Goal: Task Accomplishment & Management: Manage account settings

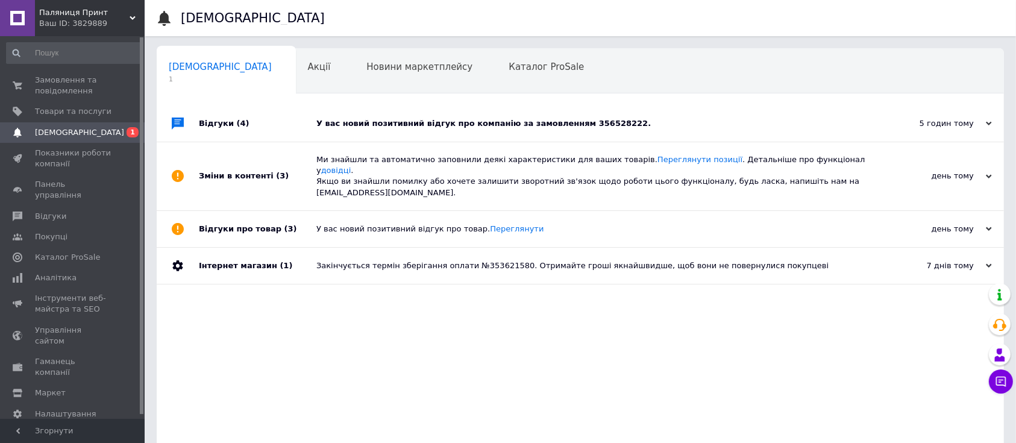
click at [401, 120] on div "У вас новий позитивний відгук про компанію за замовленням 356528222." at bounding box center [593, 123] width 555 height 36
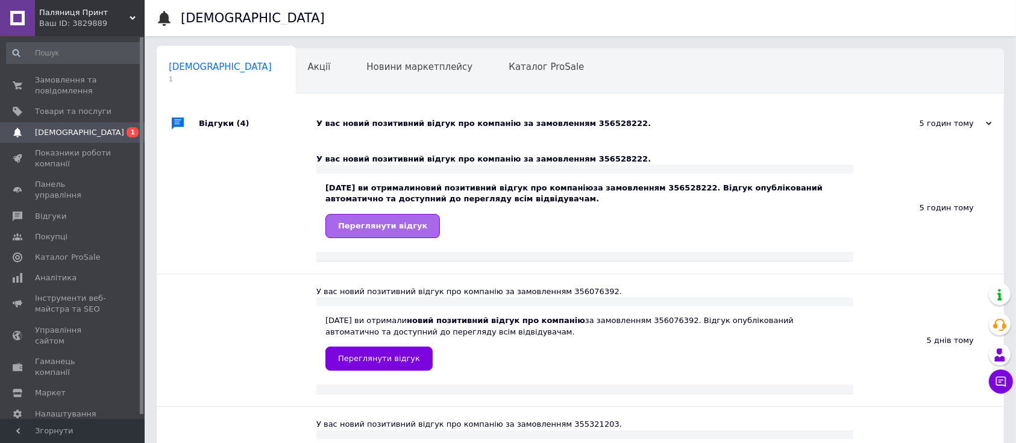
click at [396, 225] on span "Переглянути відгук" at bounding box center [382, 225] width 89 height 9
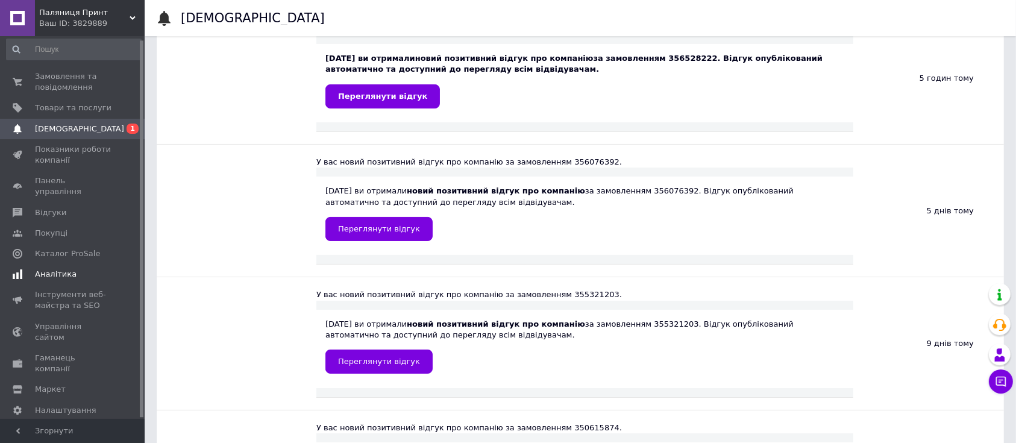
scroll to position [160, 0]
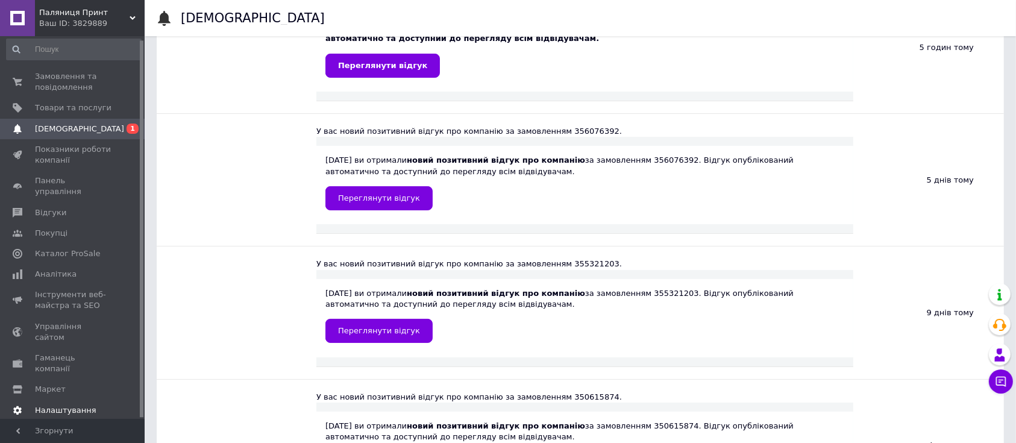
click at [64, 405] on span "Налаштування" at bounding box center [65, 410] width 61 height 11
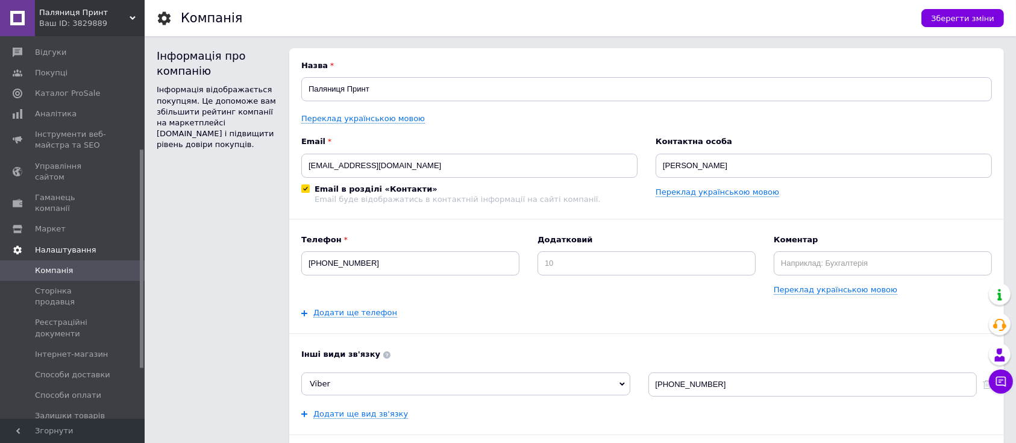
scroll to position [245, 0]
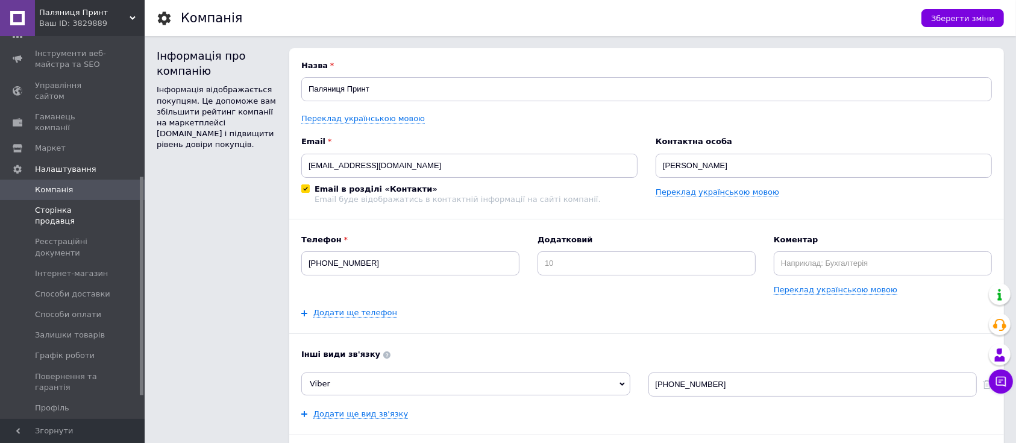
click at [58, 205] on span "Сторінка продавця" at bounding box center [73, 216] width 77 height 22
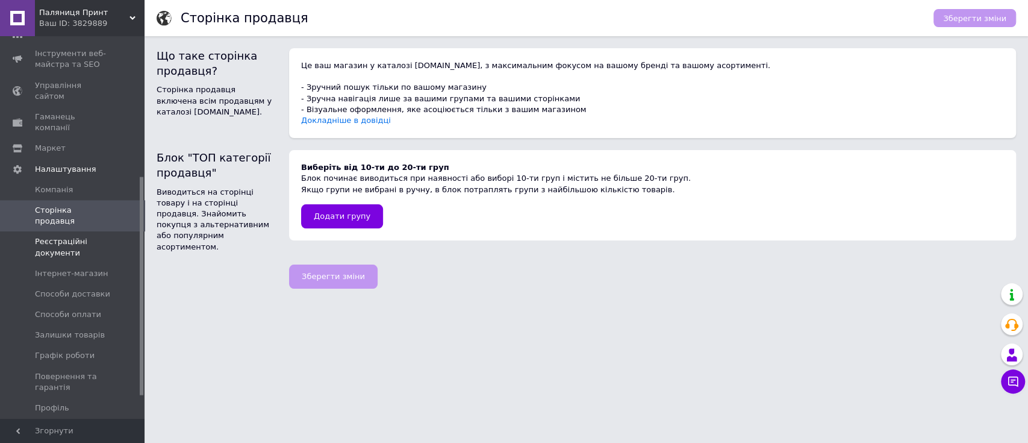
click at [60, 236] on span "Реєстраційні документи" at bounding box center [73, 247] width 77 height 22
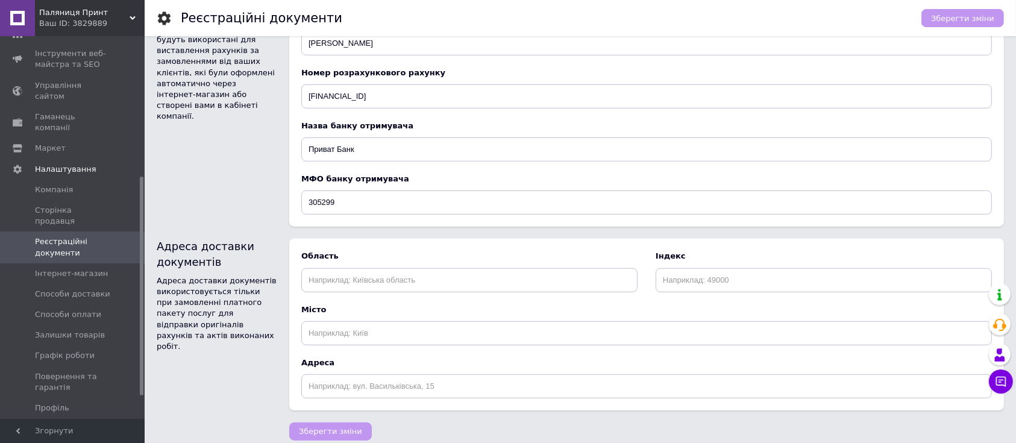
scroll to position [648, 0]
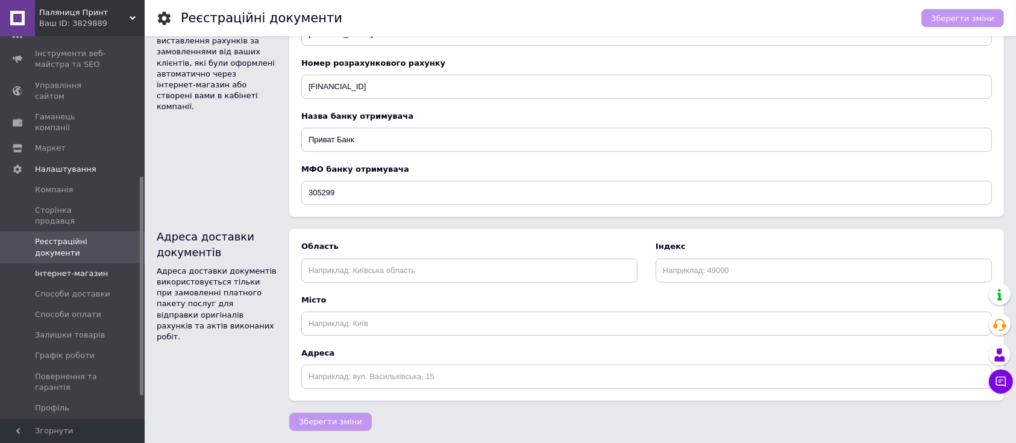
click at [78, 268] on span "Інтернет-магазин" at bounding box center [71, 273] width 73 height 11
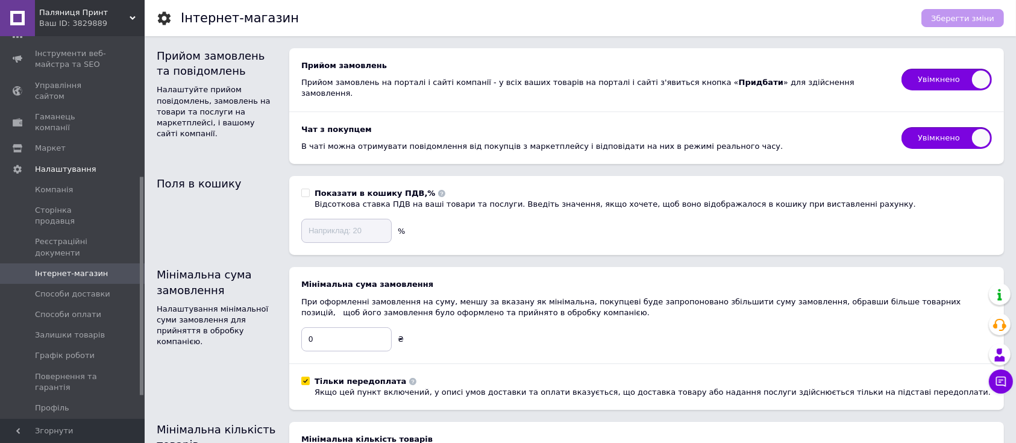
click at [304, 189] on input "Показати в кошику ПДВ,% Відсоткова ставка ПДВ на ваші товари та послуги. Введіт…" at bounding box center [305, 193] width 8 height 8
checkbox input "true"
click at [323, 222] on input at bounding box center [346, 231] width 90 height 24
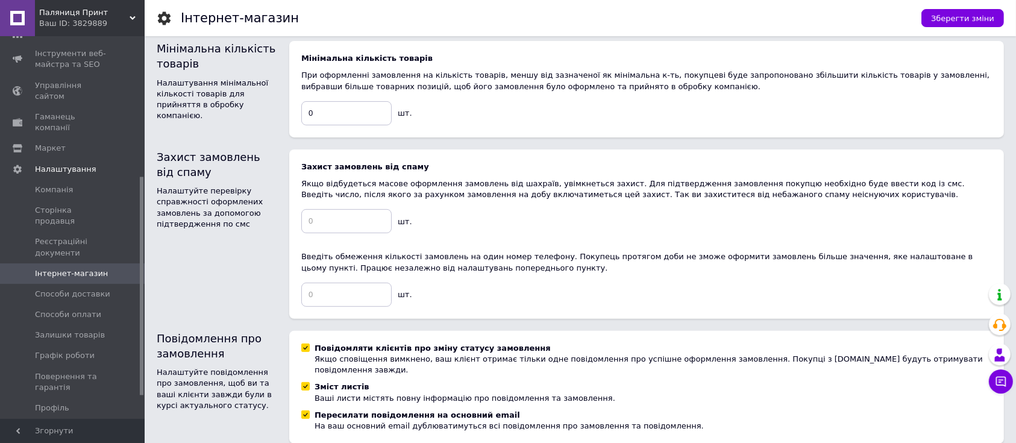
scroll to position [401, 0]
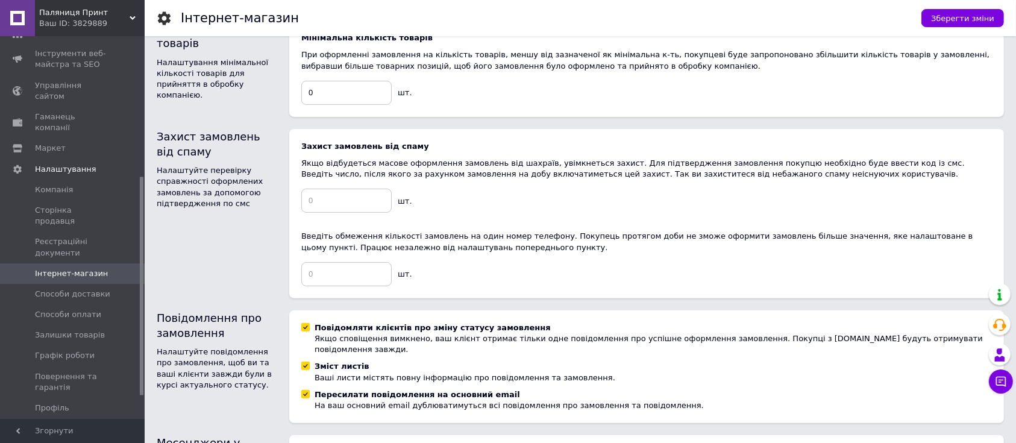
type input "20"
click at [317, 192] on input at bounding box center [346, 201] width 90 height 24
type input "2"
click at [328, 262] on input at bounding box center [346, 274] width 90 height 24
type input "2"
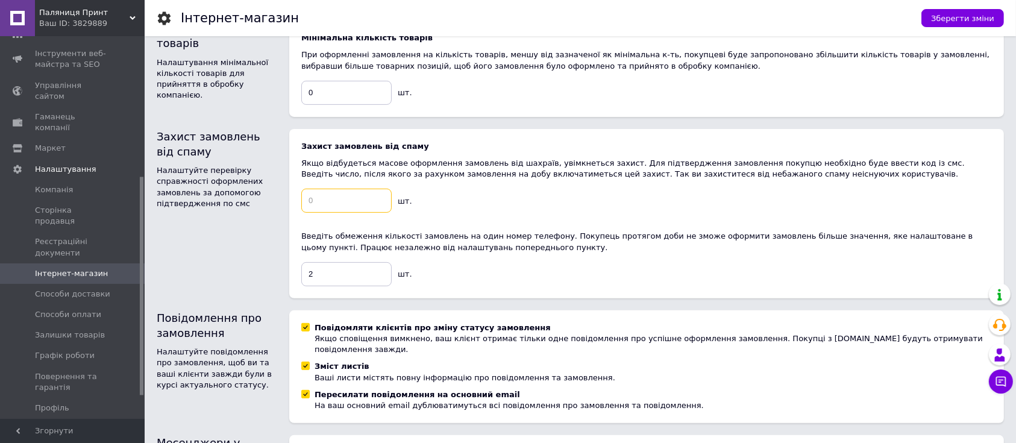
click at [318, 189] on input at bounding box center [346, 201] width 90 height 24
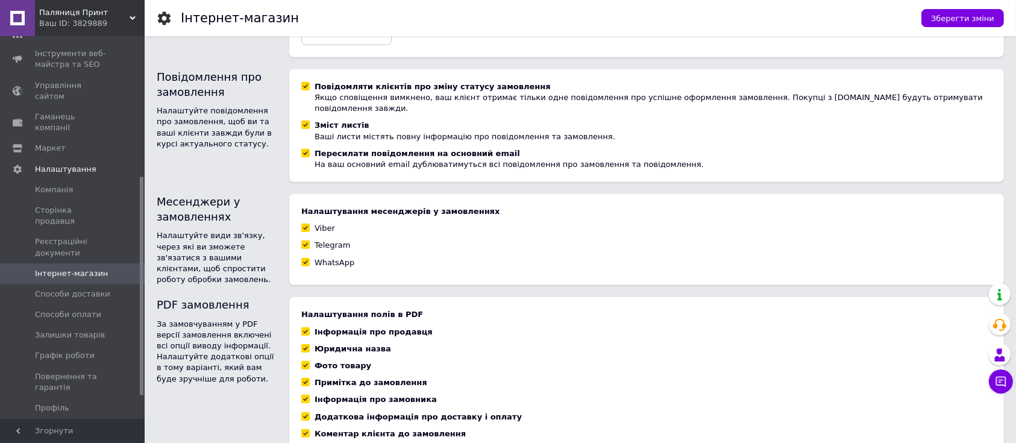
scroll to position [676, 0]
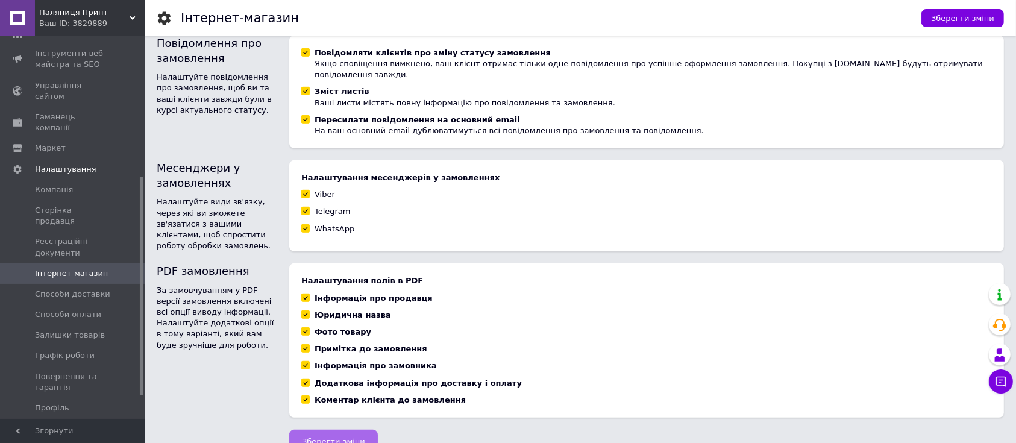
type input "5"
click at [344, 437] on span "Зберегти зміни" at bounding box center [333, 441] width 63 height 9
click at [78, 289] on span "Способи доставки" at bounding box center [72, 294] width 75 height 11
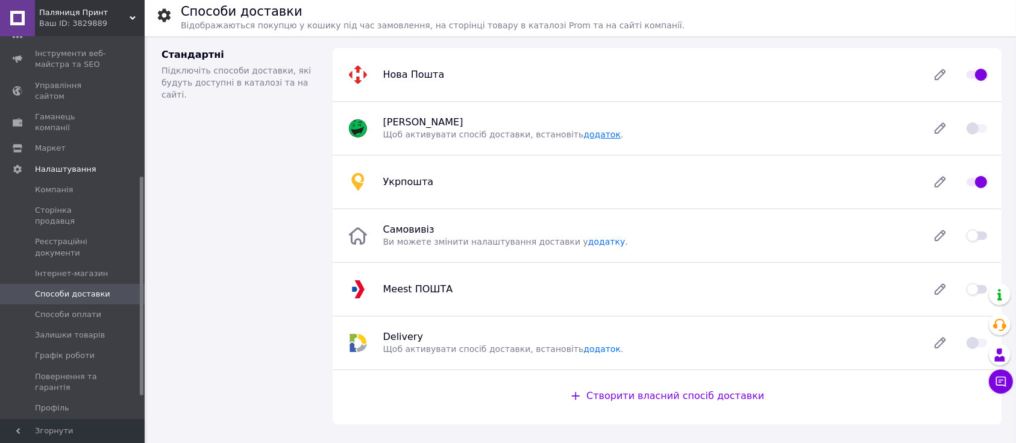
click at [583, 133] on link "додаток" at bounding box center [601, 135] width 37 height 10
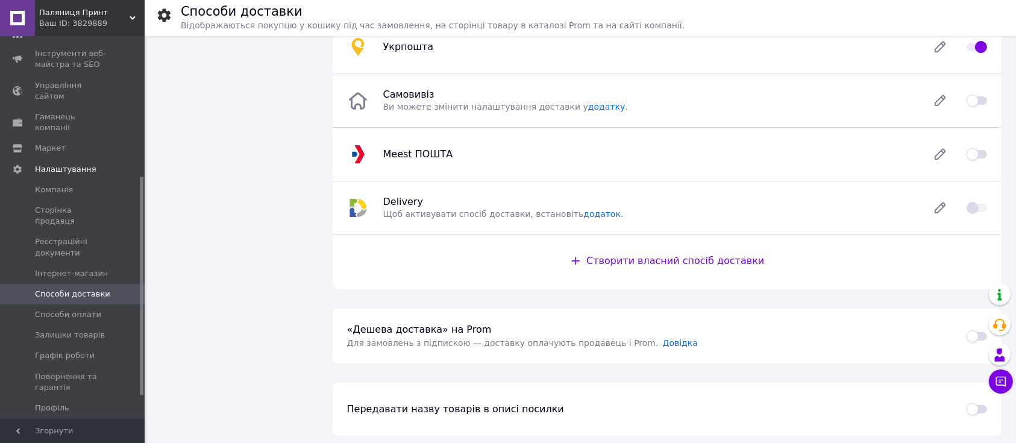
scroll to position [160, 0]
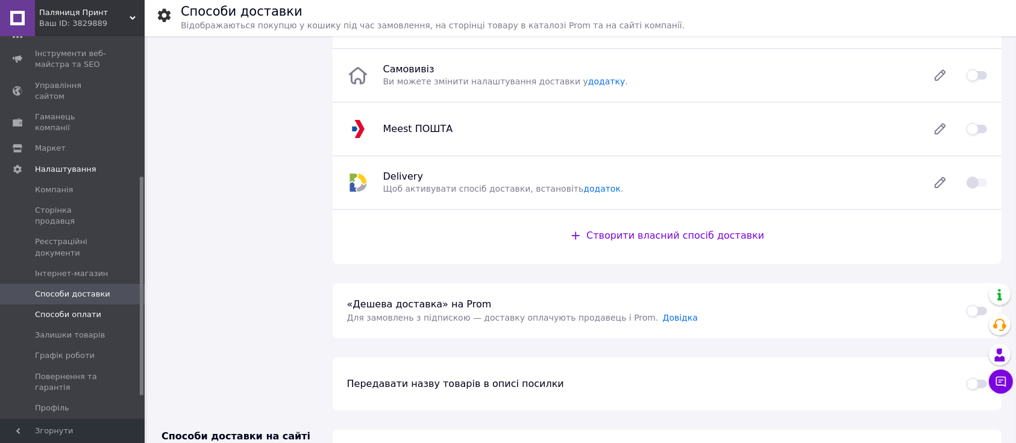
click at [82, 309] on span "Способи оплати" at bounding box center [68, 314] width 66 height 11
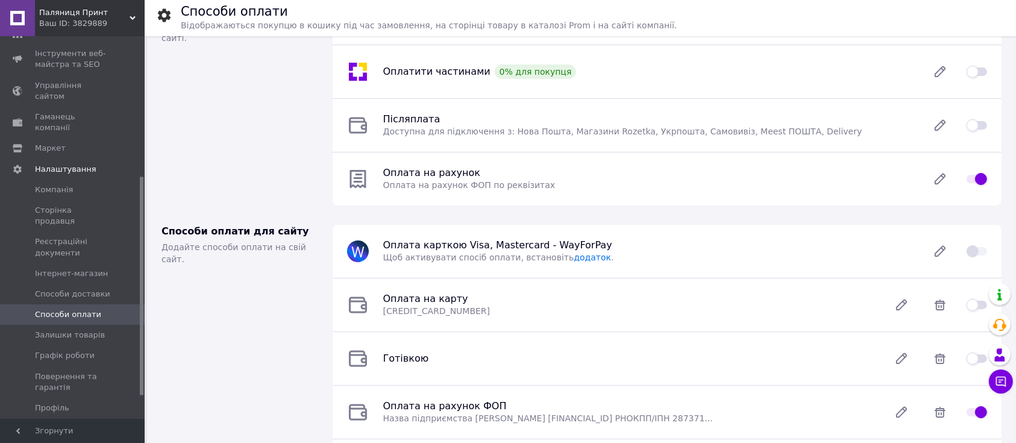
scroll to position [80, 0]
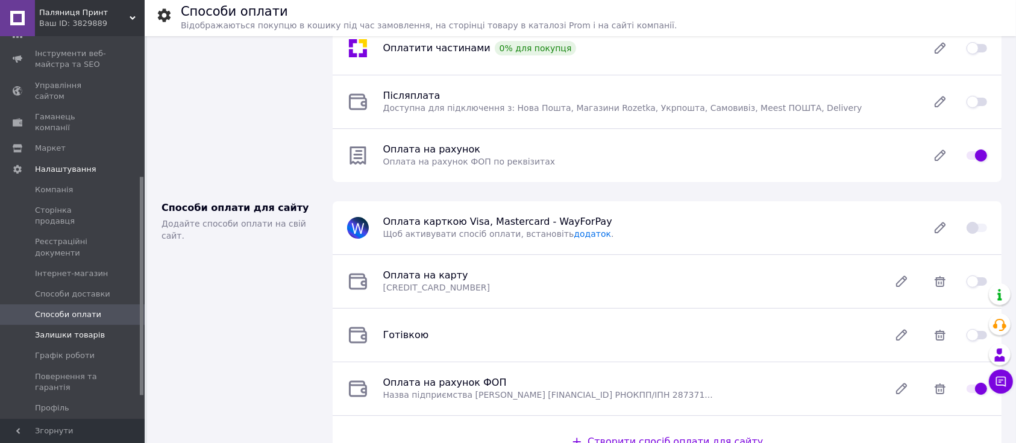
click at [43, 330] on span "Залишки товарів" at bounding box center [70, 335] width 70 height 11
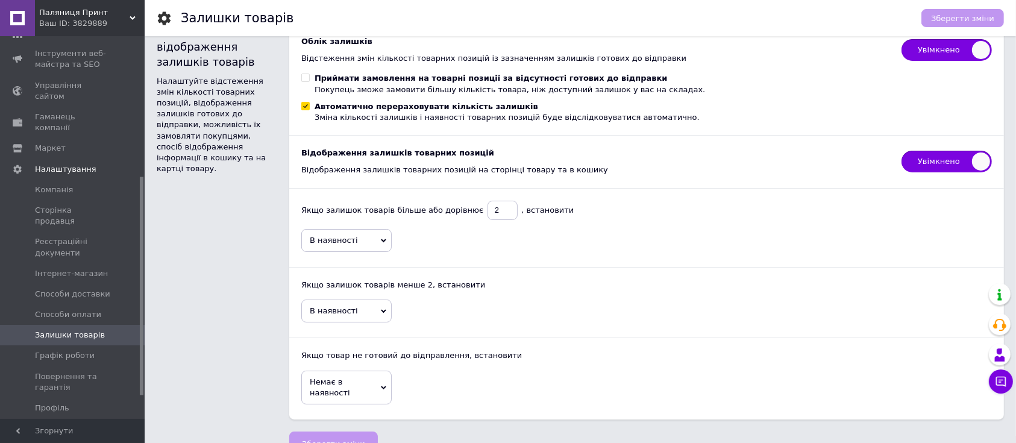
scroll to position [46, 0]
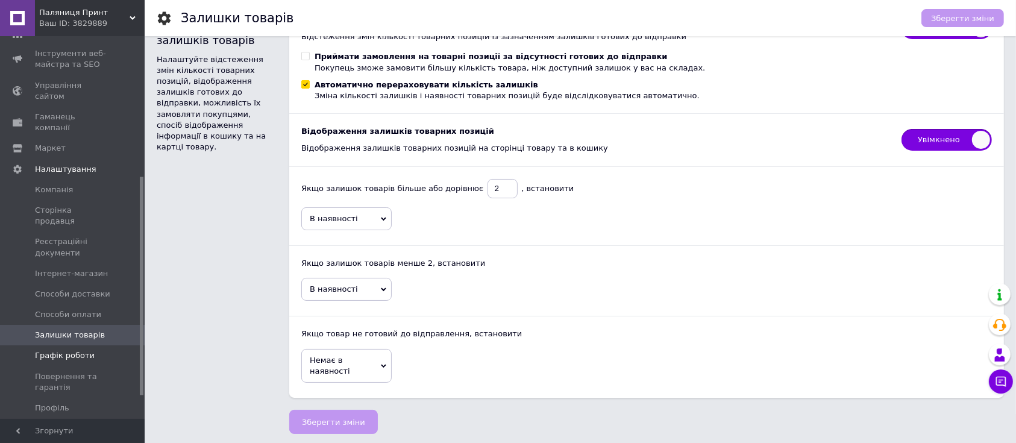
click at [61, 350] on span "Графік роботи" at bounding box center [65, 355] width 60 height 11
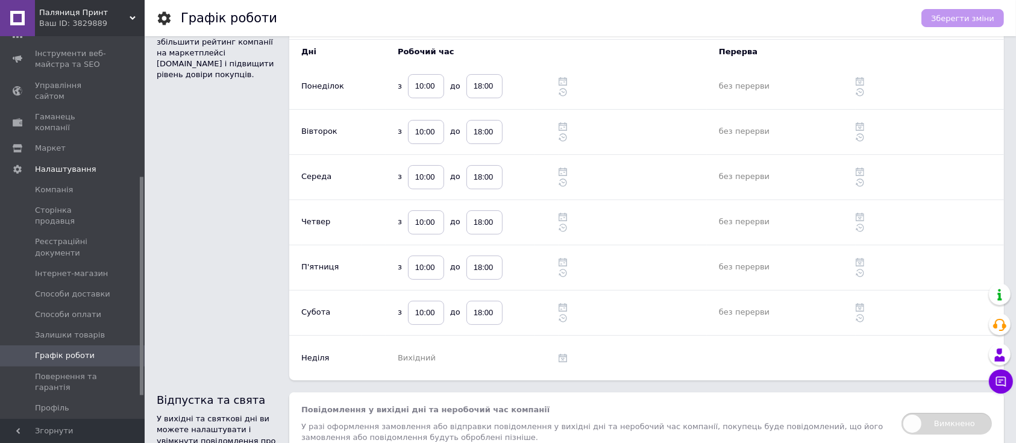
scroll to position [80, 0]
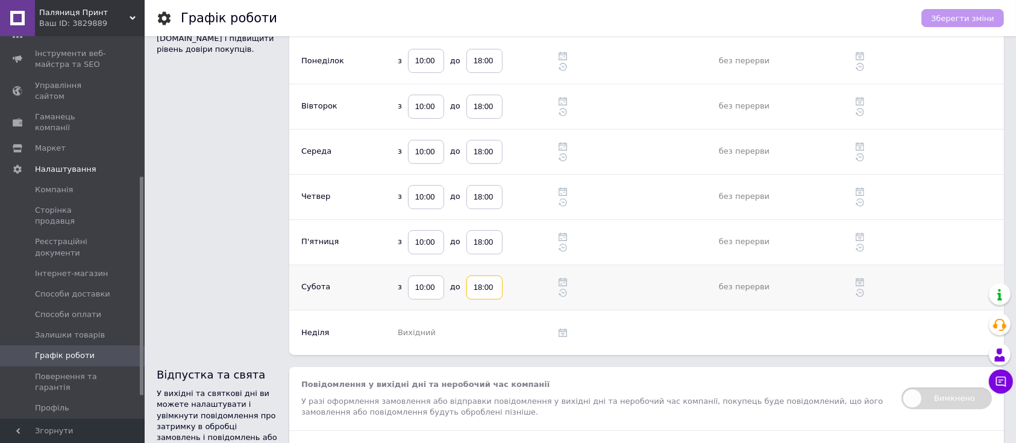
click at [496, 287] on input "18:00" at bounding box center [484, 287] width 36 height 24
type input "15:00"
click at [969, 17] on span "Зберегти зміни" at bounding box center [962, 18] width 63 height 9
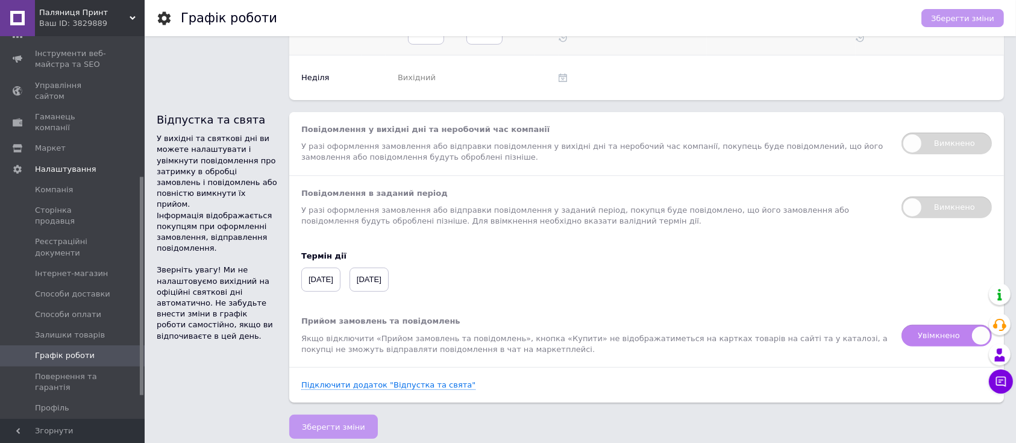
scroll to position [342, 0]
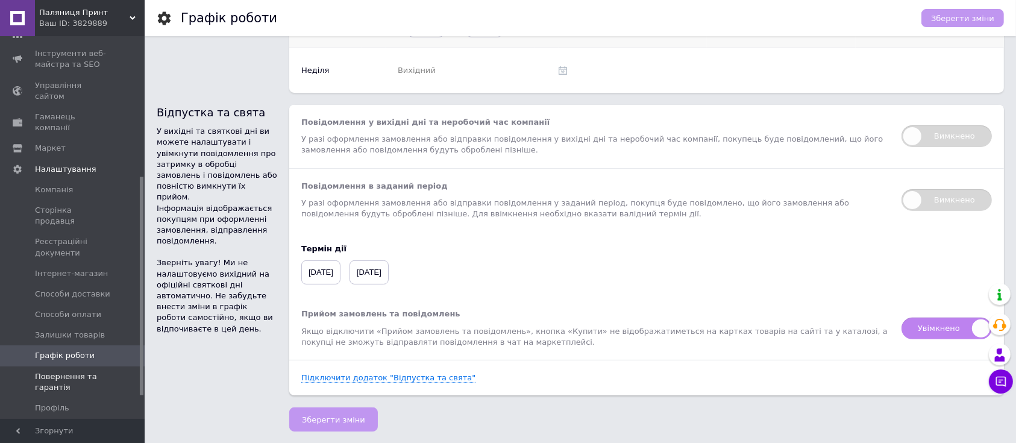
click at [75, 371] on span "Повернення та гарантія" at bounding box center [73, 382] width 77 height 22
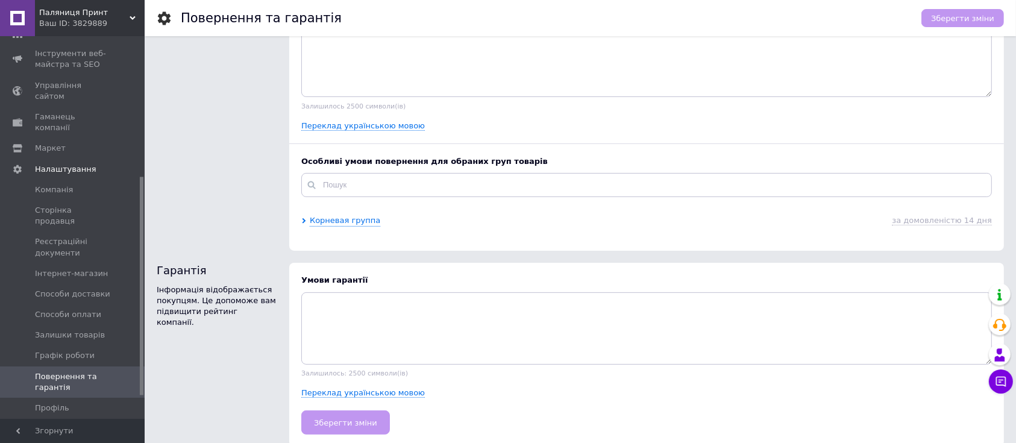
scroll to position [246, 0]
click at [91, 402] on span "Профіль" at bounding box center [73, 407] width 77 height 11
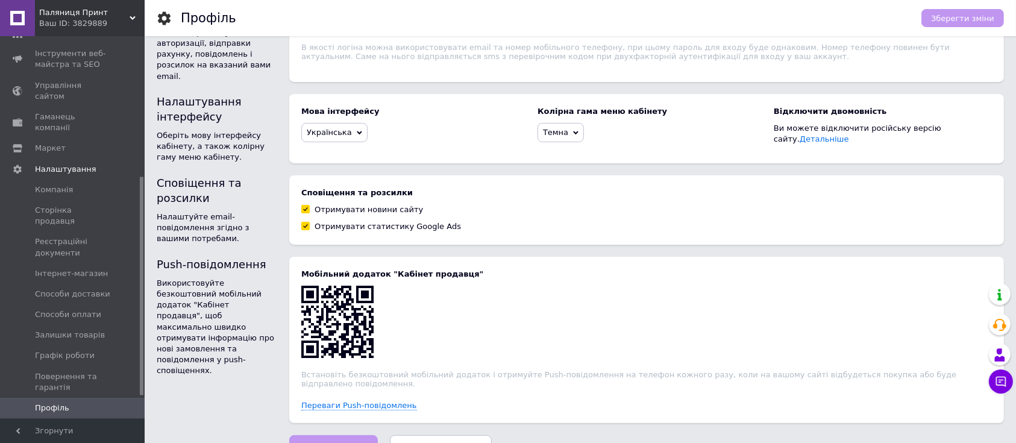
scroll to position [202, 0]
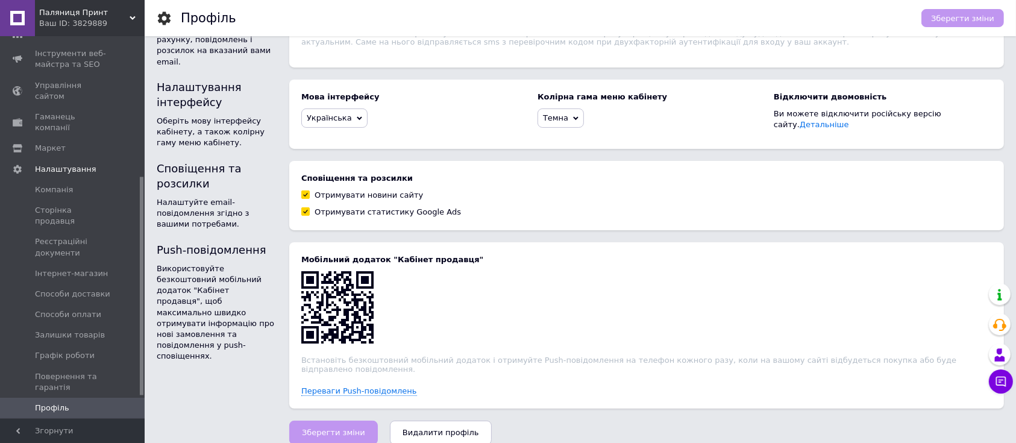
click at [72, 423] on span "Менеджери" at bounding box center [59, 428] width 49 height 11
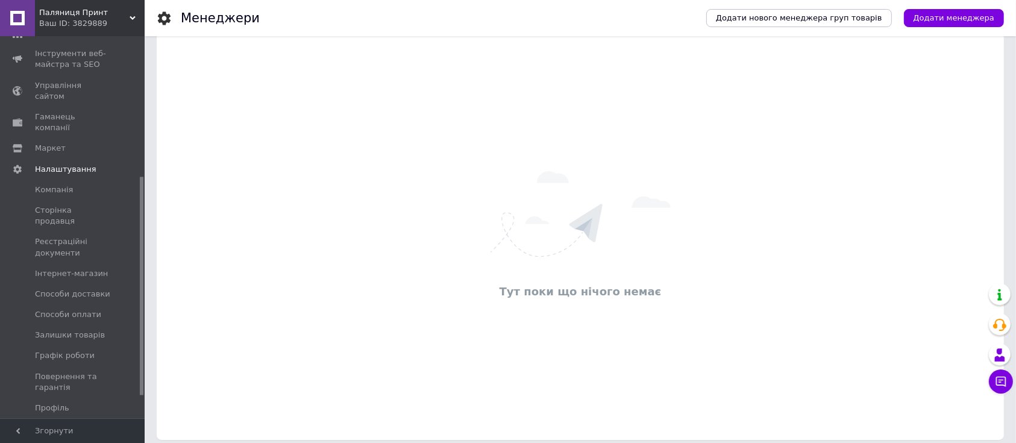
scroll to position [24, 0]
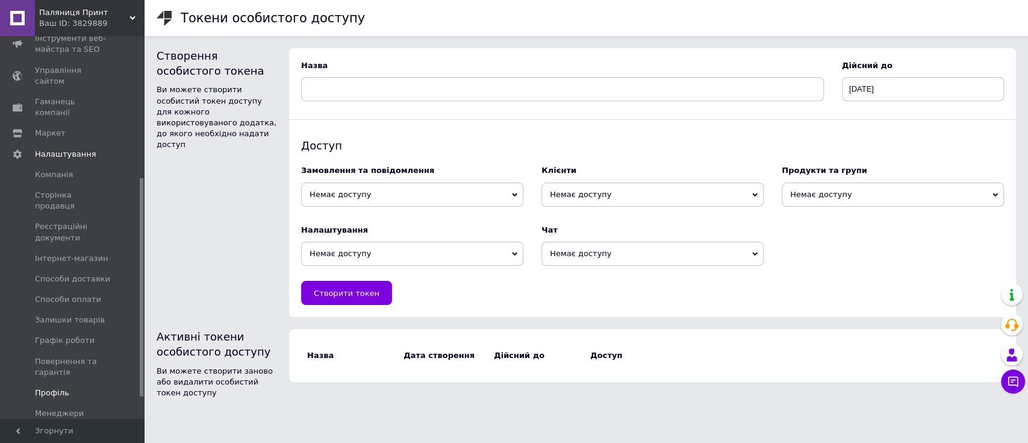
scroll to position [284, 0]
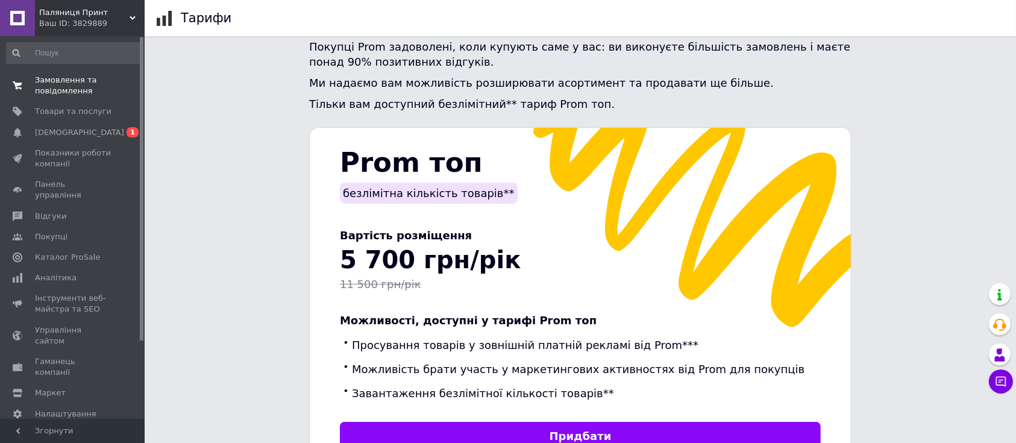
click at [50, 81] on span "Замовлення та повідомлення" at bounding box center [73, 86] width 77 height 22
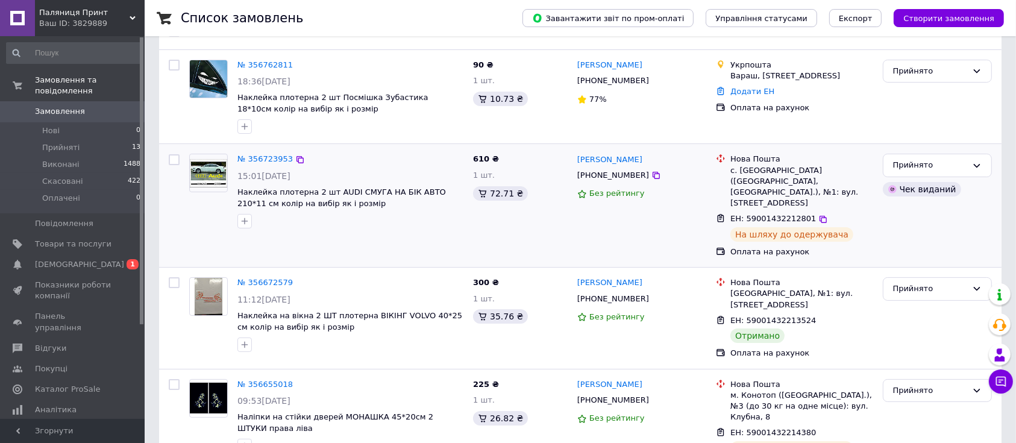
scroll to position [160, 0]
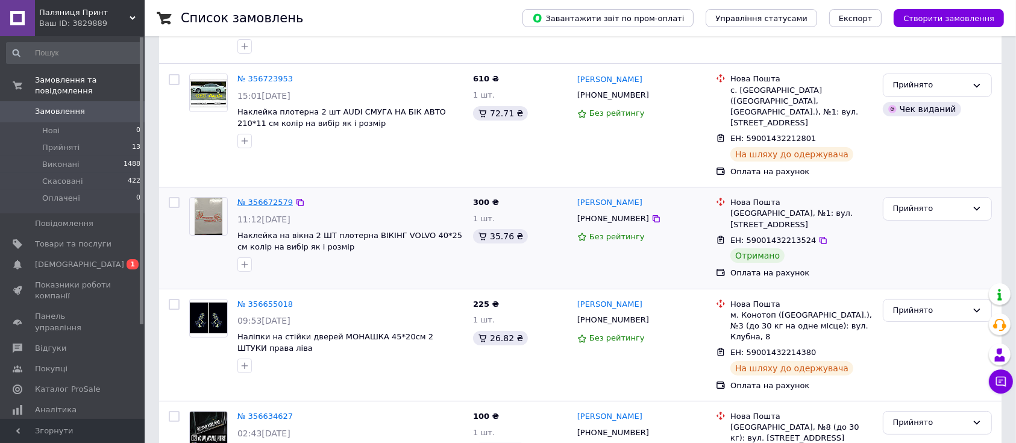
click at [276, 198] on link "№ 356672579" at bounding box center [264, 202] width 55 height 9
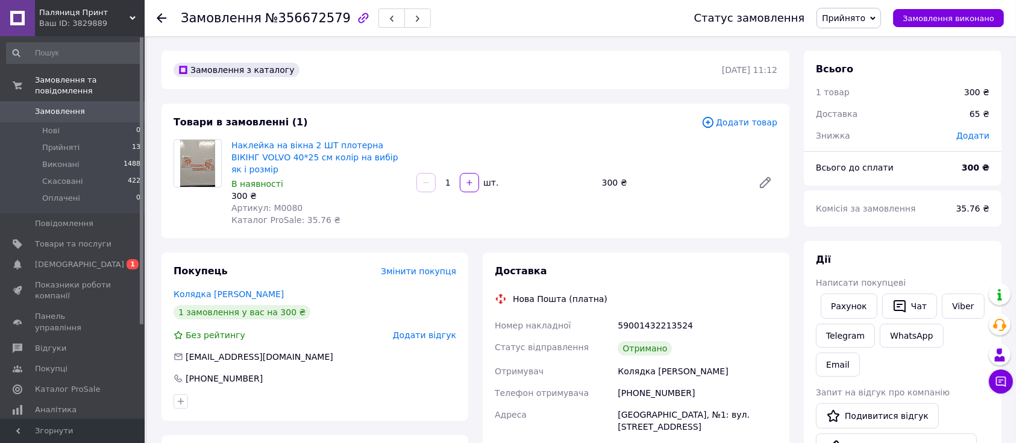
click at [410, 330] on span "Додати відгук" at bounding box center [424, 335] width 63 height 10
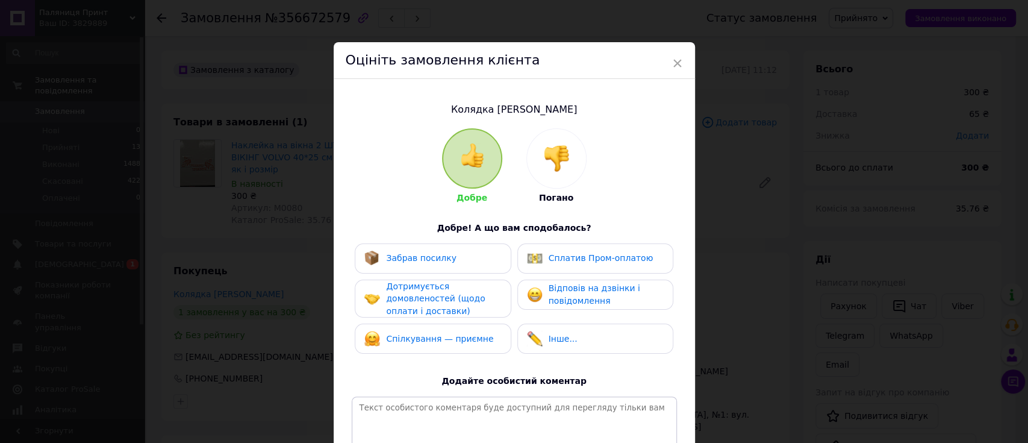
click at [407, 257] on span "Забрав посилку" at bounding box center [421, 258] width 70 height 10
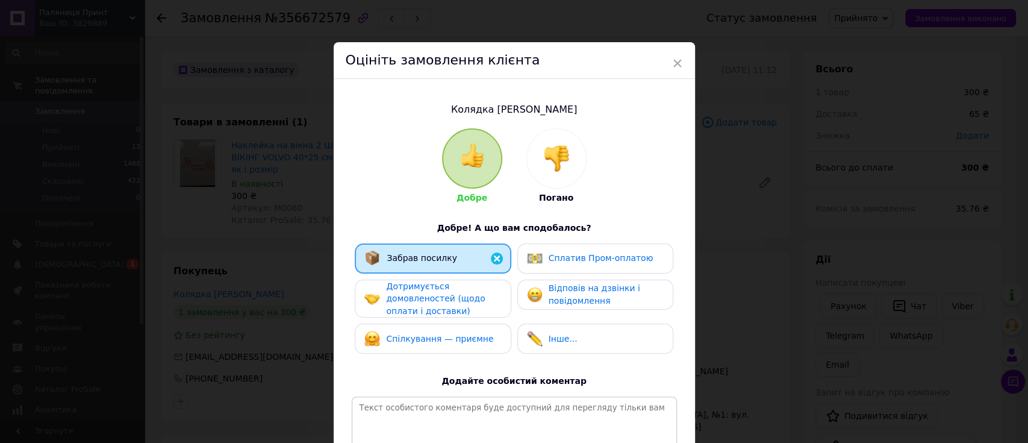
click at [412, 294] on span "Дотримується домовленостей (щодо оплати і доставки)" at bounding box center [435, 298] width 99 height 34
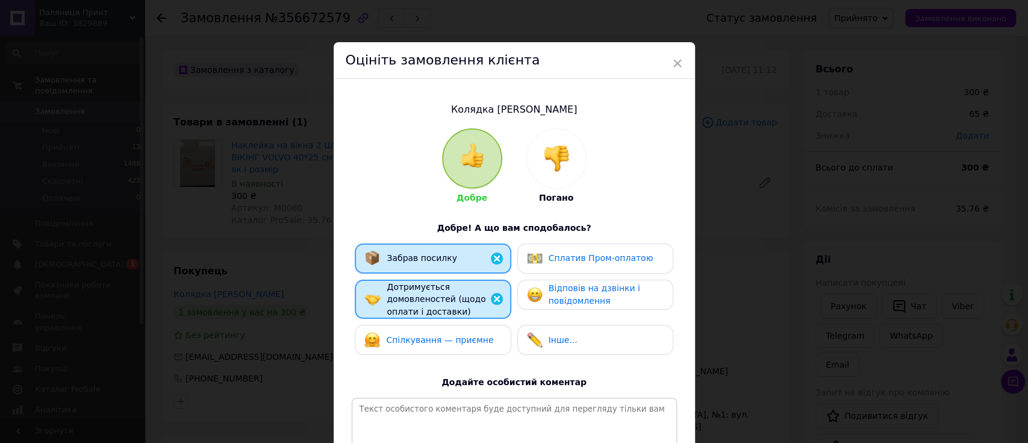
click at [421, 345] on div "Спілкування — приємне" at bounding box center [428, 340] width 129 height 16
click at [561, 310] on div "Забрав посилку Сплатив Пром-оплатою Дотримується домовленостей (щодо оплати і д…" at bounding box center [514, 302] width 325 height 118
click at [563, 301] on span "Відповів на дзвінки і повідомлення" at bounding box center [595, 294] width 92 height 22
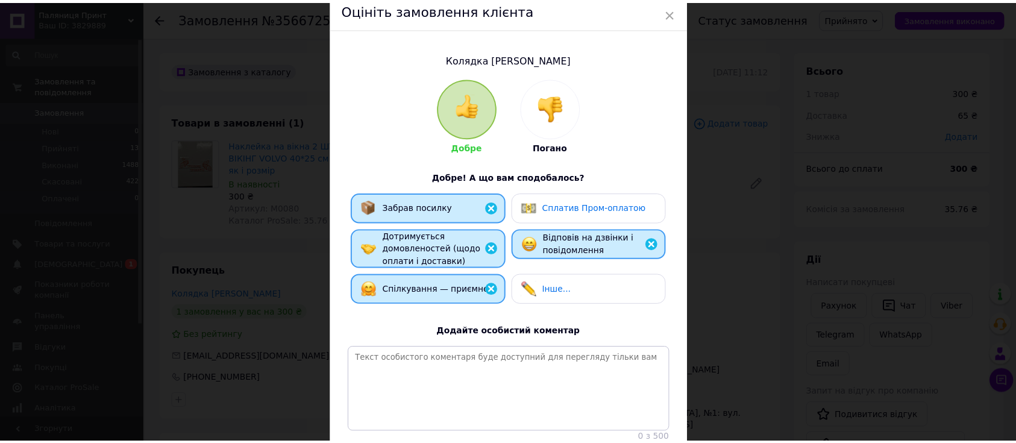
scroll to position [154, 0]
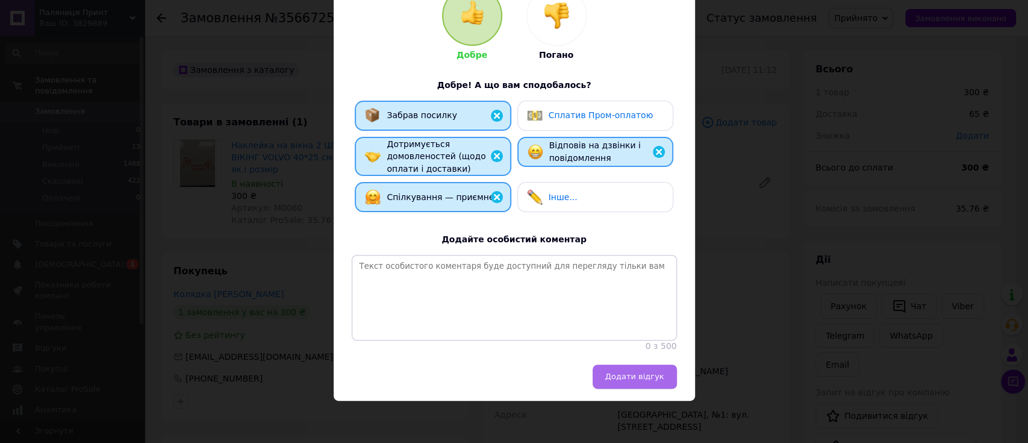
click at [624, 377] on span "Додати відгук" at bounding box center [634, 376] width 59 height 9
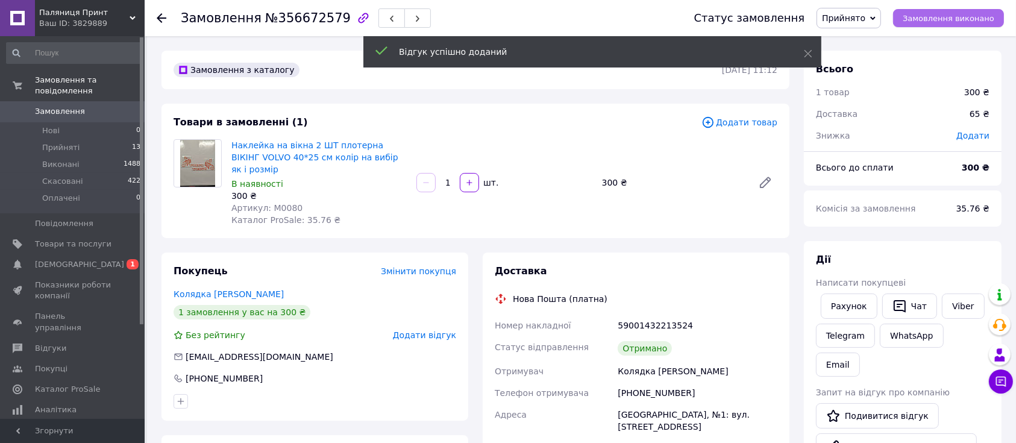
click at [940, 16] on span "Замовлення виконано" at bounding box center [948, 18] width 92 height 9
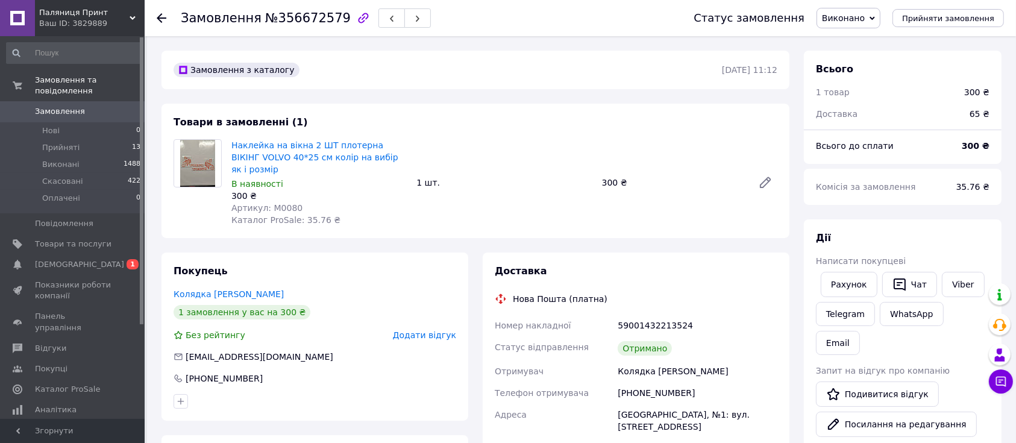
click at [155, 19] on div "Замовлення №356672579 Статус замовлення Виконано Прийнято Скасовано Оплачено Пр…" at bounding box center [580, 18] width 871 height 36
click at [165, 20] on icon at bounding box center [162, 18] width 10 height 10
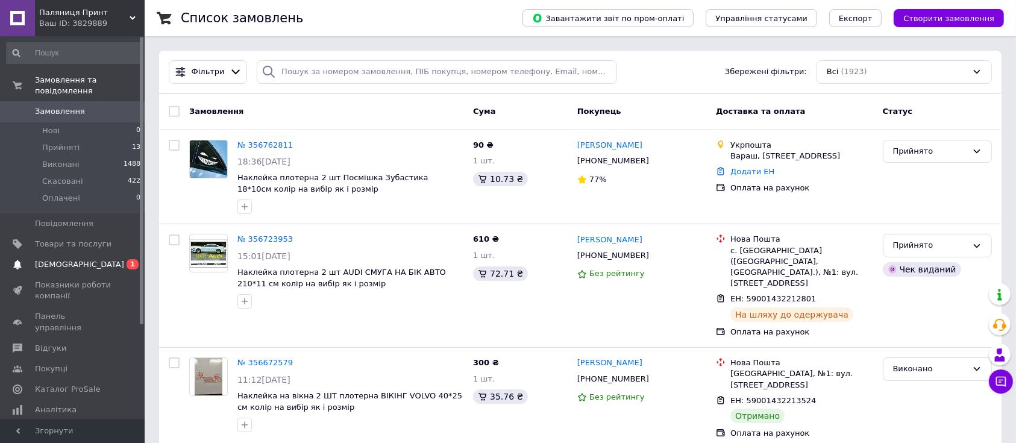
click at [58, 259] on span "[DEMOGRAPHIC_DATA]" at bounding box center [79, 264] width 89 height 11
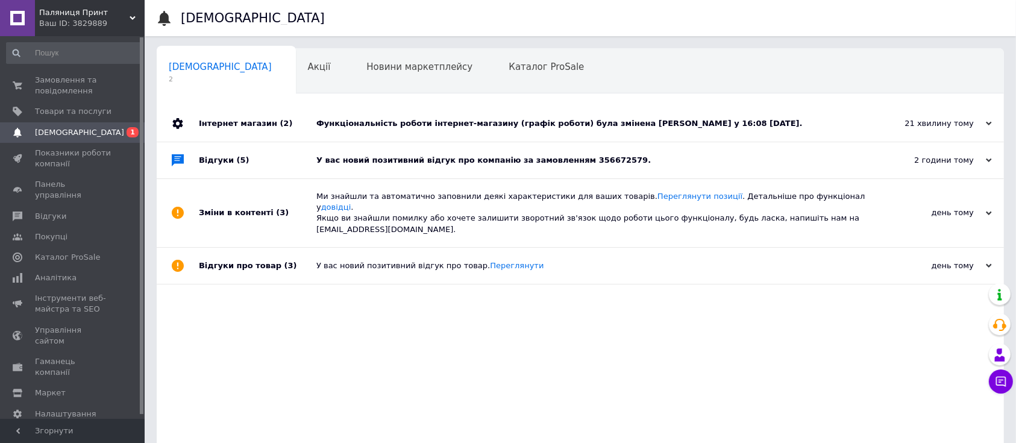
click at [337, 161] on div "У вас новий позитивний відгук про компанію за замовленням 356672579." at bounding box center [593, 160] width 555 height 11
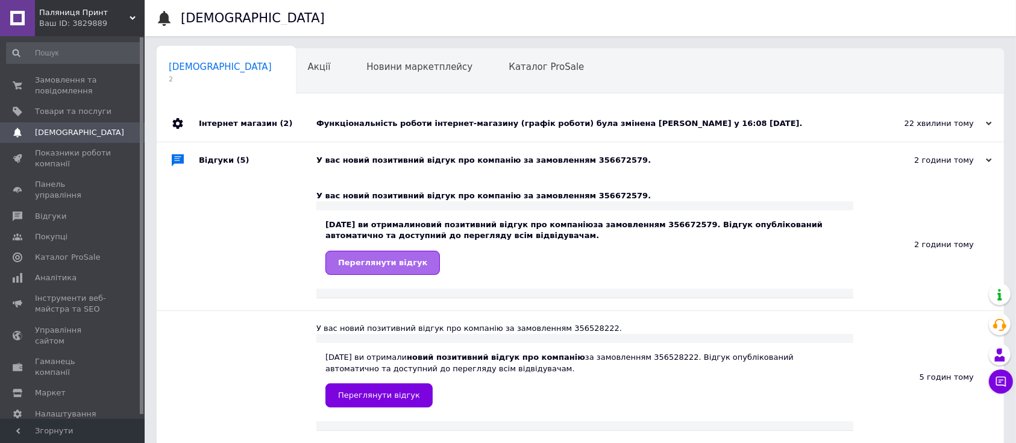
click at [347, 258] on span "Переглянути відгук" at bounding box center [382, 262] width 89 height 9
click at [57, 87] on span "Замовлення та повідомлення" at bounding box center [73, 86] width 77 height 22
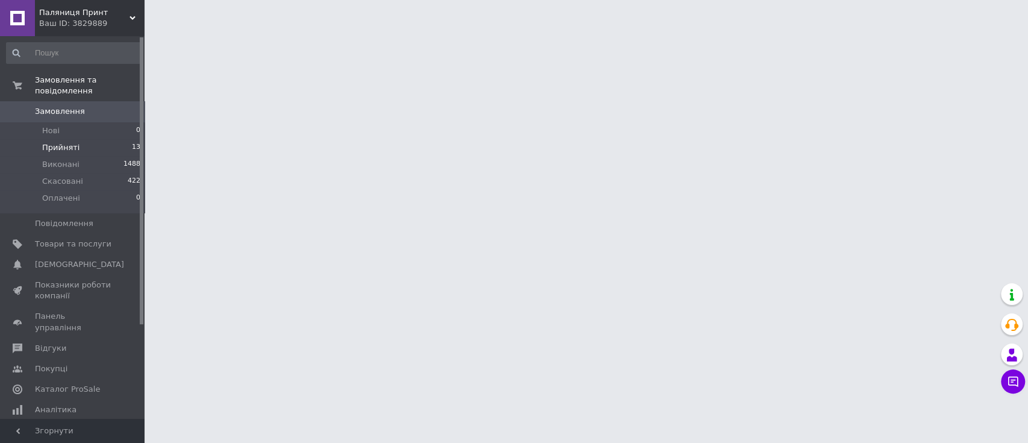
click at [58, 142] on span "Прийняті" at bounding box center [60, 147] width 37 height 11
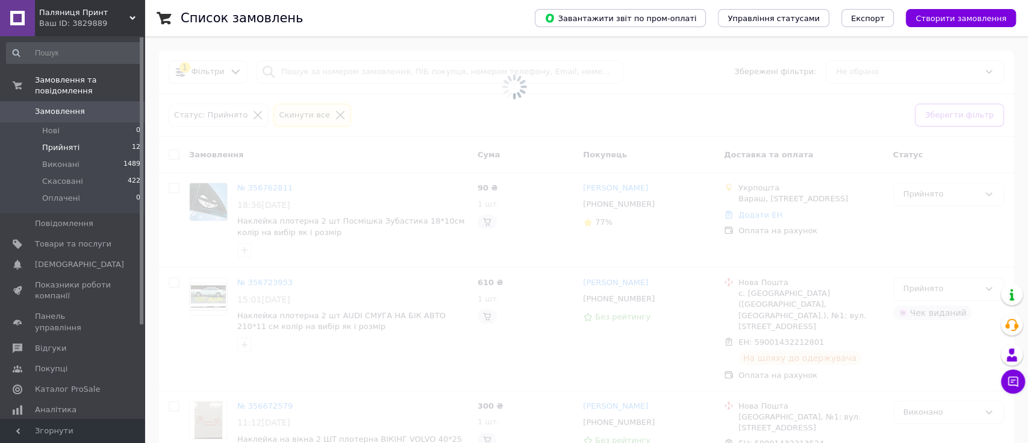
click at [58, 142] on span "Прийняті" at bounding box center [60, 147] width 37 height 11
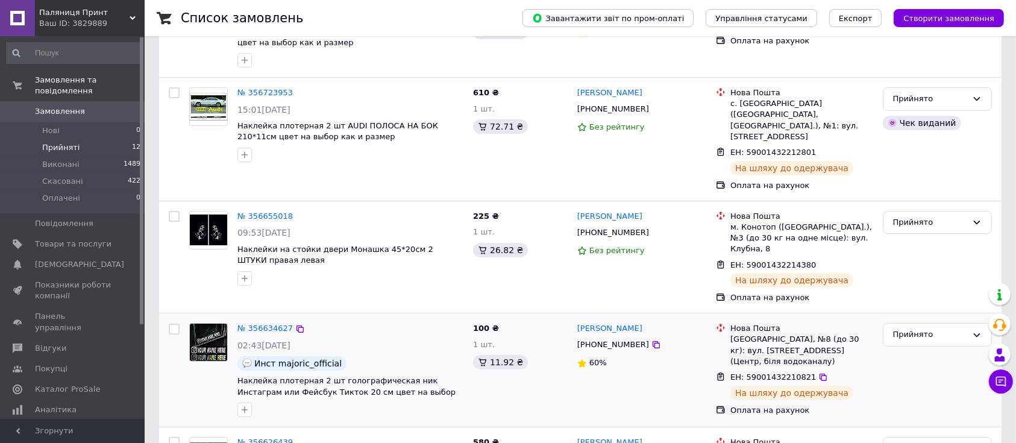
scroll to position [241, 0]
